Goal: Find specific page/section: Find specific page/section

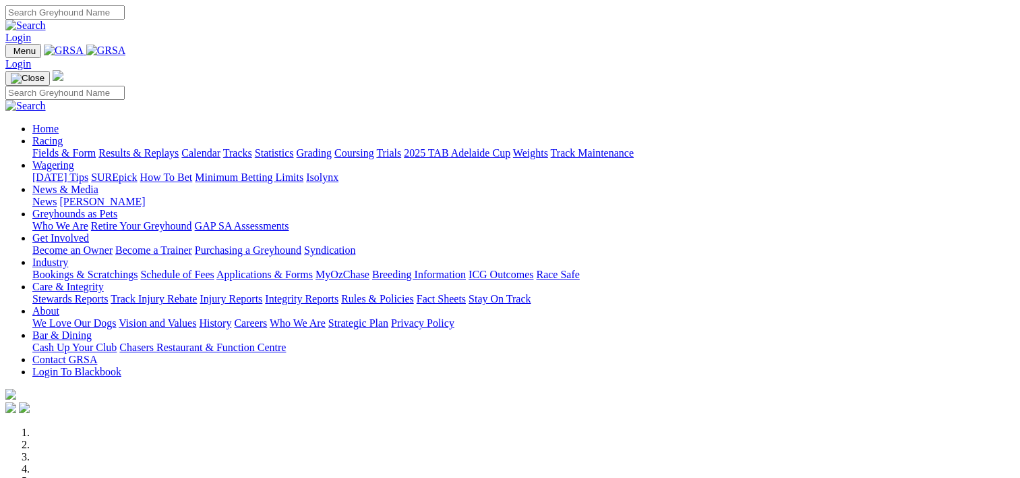
scroll to position [540, 0]
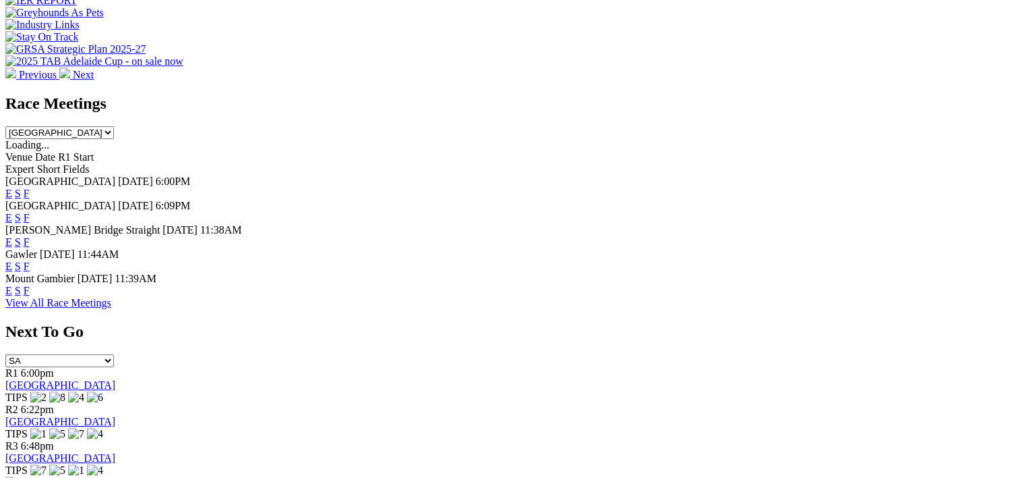
click at [30, 212] on link "F" at bounding box center [27, 217] width 6 height 11
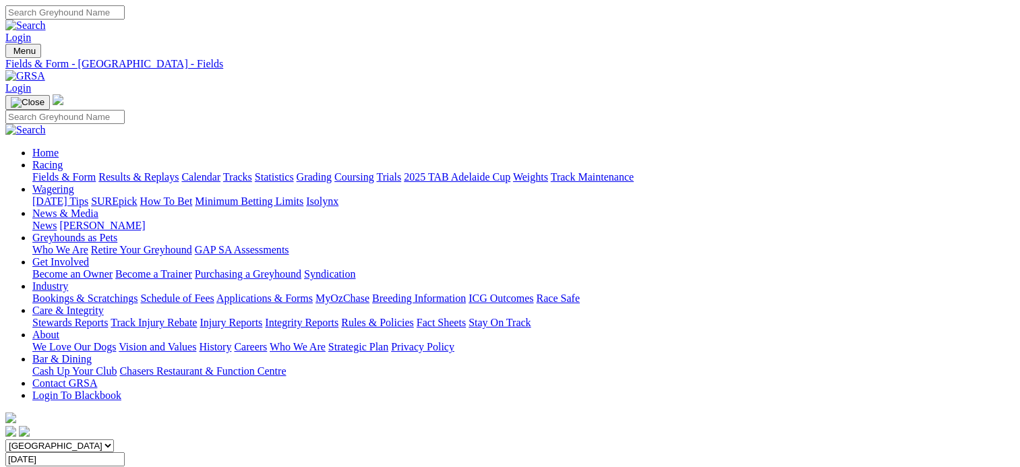
click at [54, 171] on link "Fields & Form" at bounding box center [63, 176] width 63 height 11
click at [47, 171] on link "Fields & Form" at bounding box center [63, 176] width 63 height 11
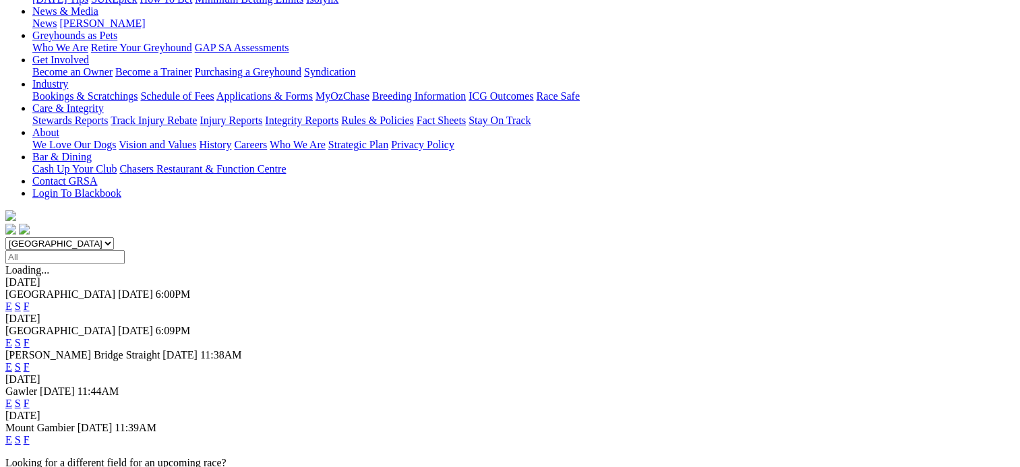
click at [30, 398] on link "F" at bounding box center [27, 403] width 6 height 11
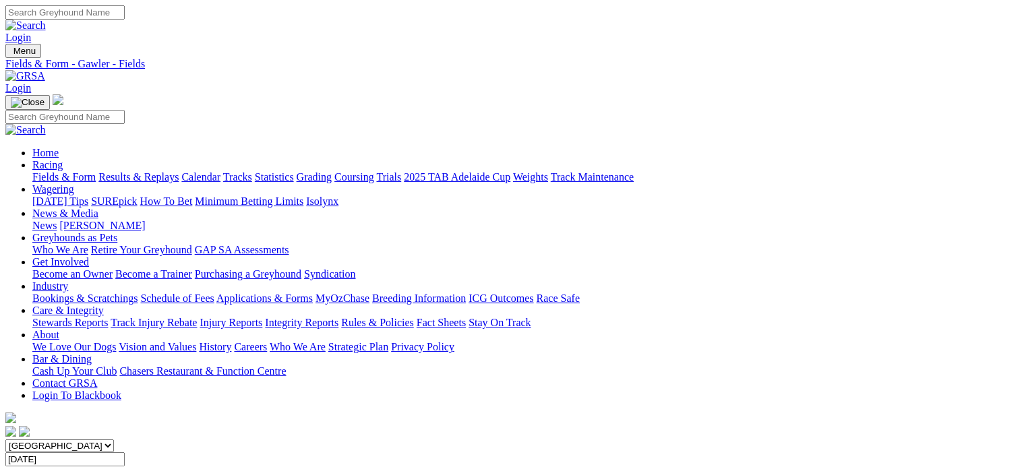
click at [55, 171] on link "Fields & Form" at bounding box center [63, 176] width 63 height 11
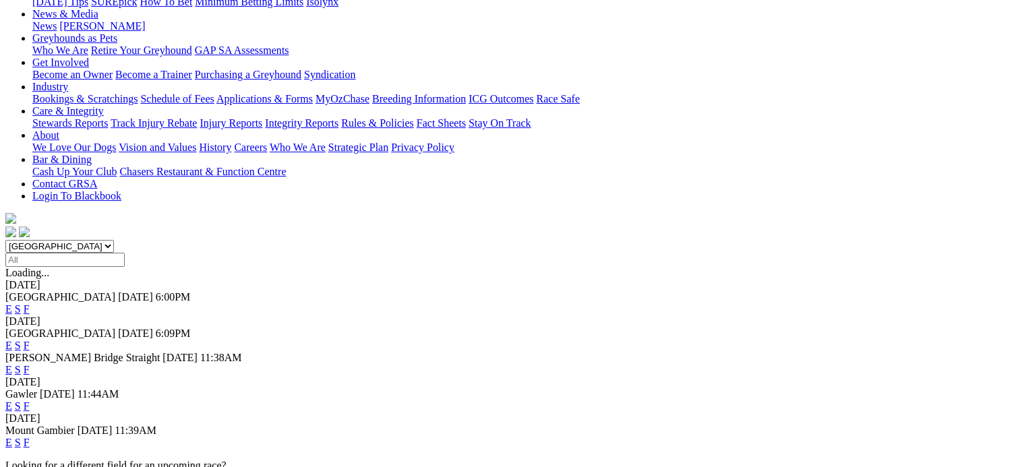
scroll to position [202, 0]
